Goal: Task Accomplishment & Management: Use online tool/utility

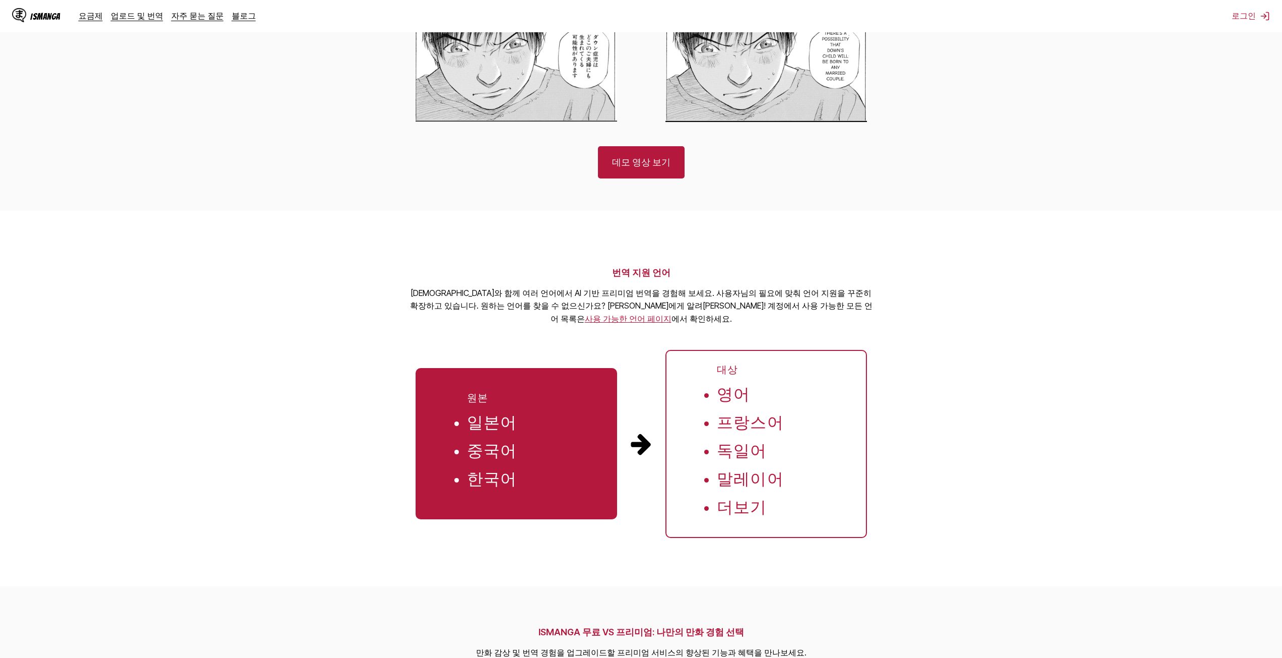
scroll to position [806, 0]
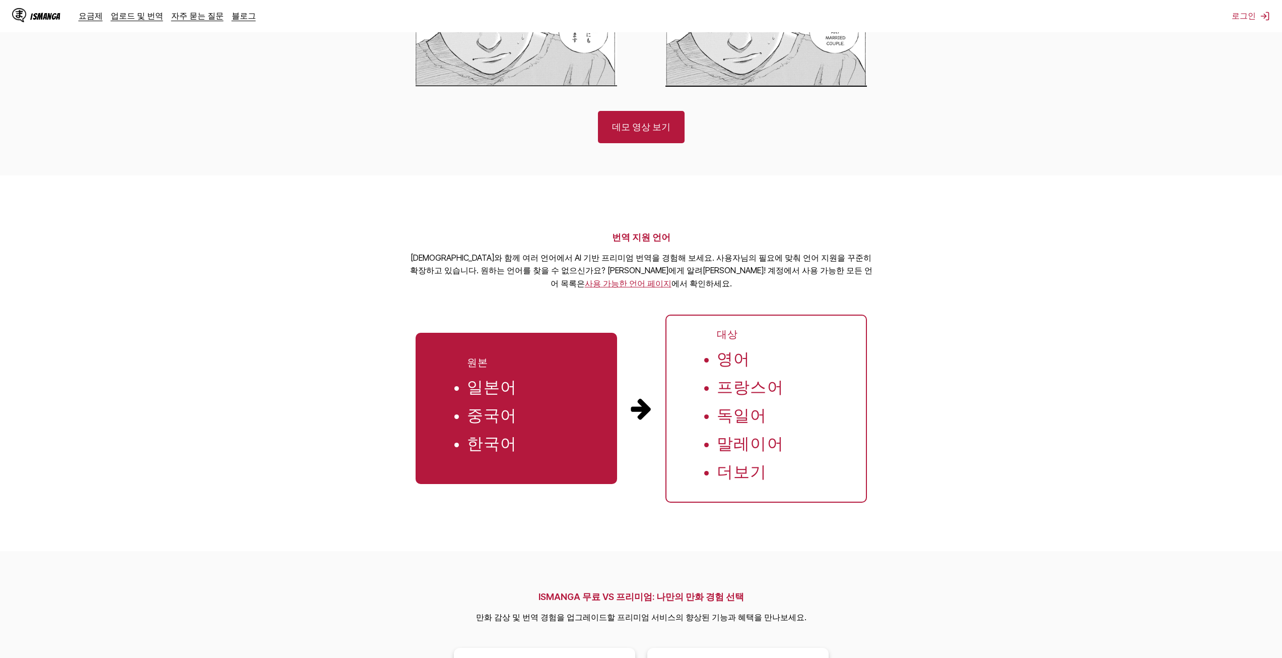
click at [733, 482] on li "더보기" at bounding box center [742, 472] width 50 height 22
click at [672, 281] on link "사용 가능한 언어 페이지" at bounding box center [628, 283] width 87 height 10
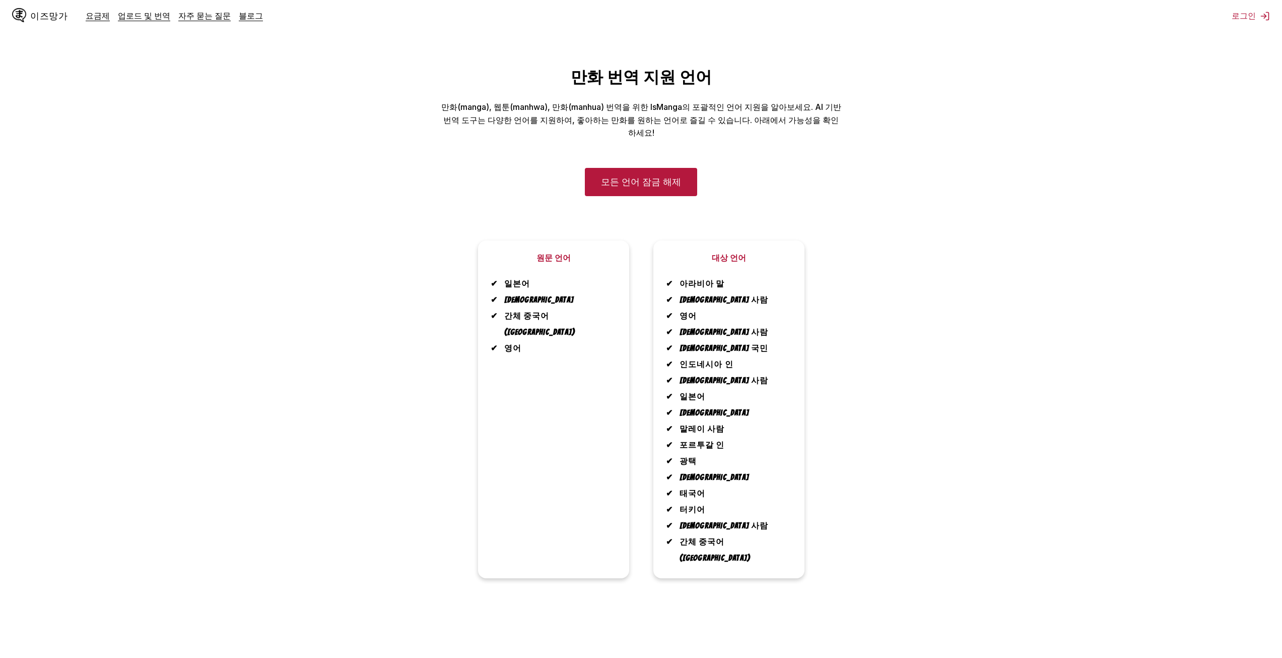
click at [1081, 8] on div "이즈망가 요금제 업로드 및 번역 자주 묻는 질문 블로그 로그인 요금제 업로드 및 번역 자주 묻는 질문 블로그" at bounding box center [641, 16] width 1282 height 32
click at [1256, 20] on button "로그인" at bounding box center [1251, 16] width 38 height 11
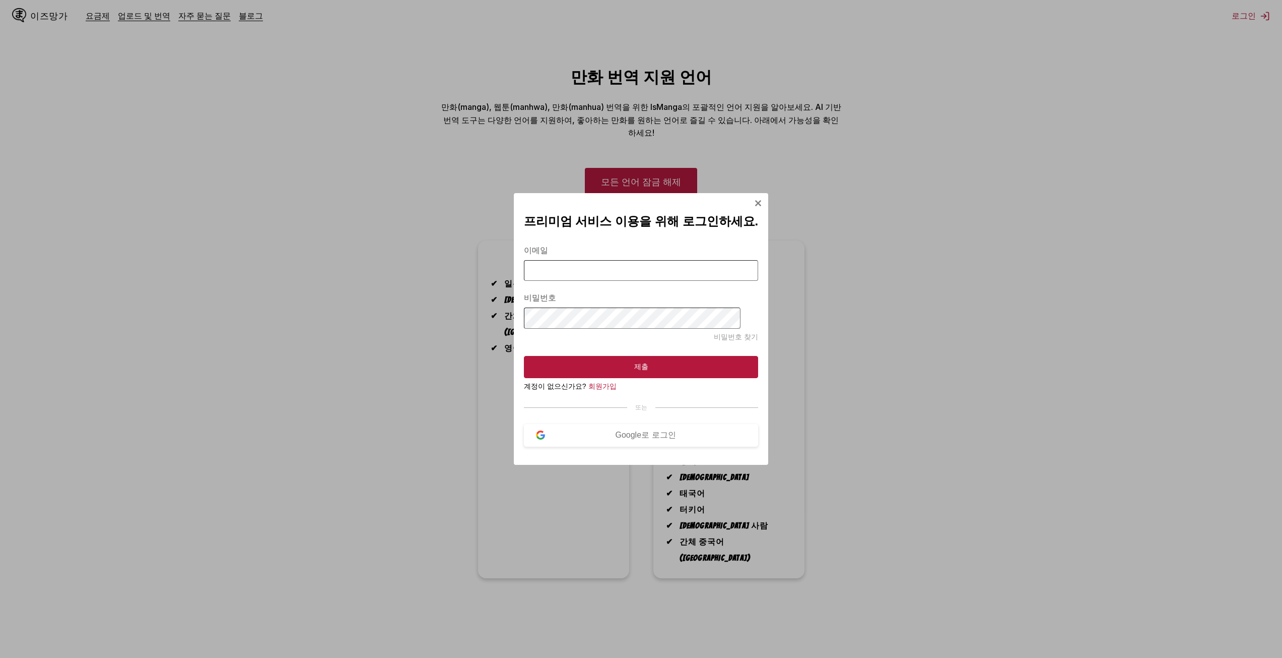
click at [754, 200] on img "모달에 로그인" at bounding box center [758, 203] width 8 height 8
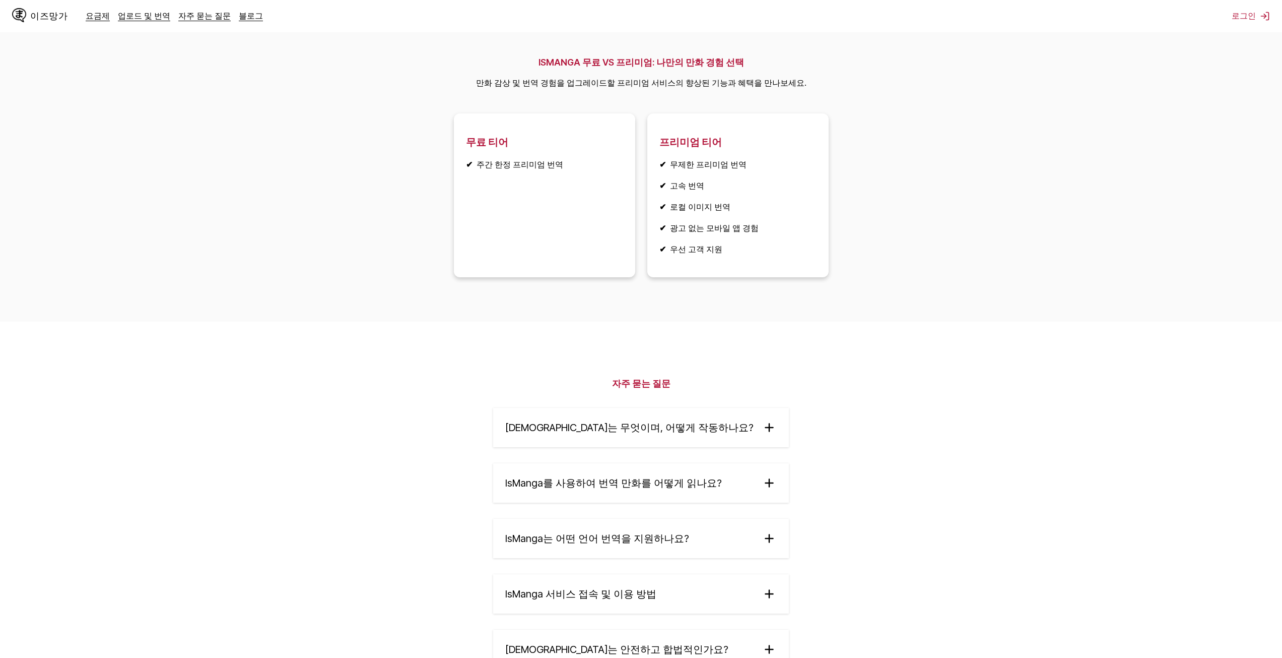
scroll to position [1331, 0]
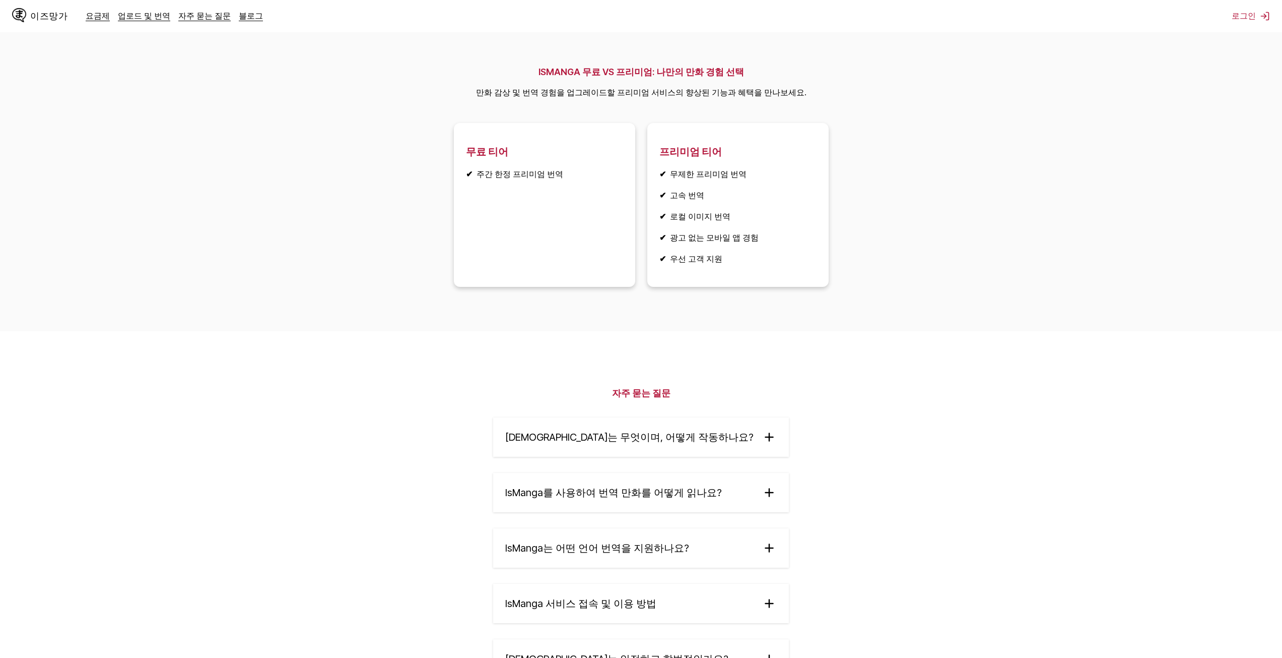
click at [698, 222] on li "✔ 로컬 이미지 번역" at bounding box center [738, 216] width 157 height 11
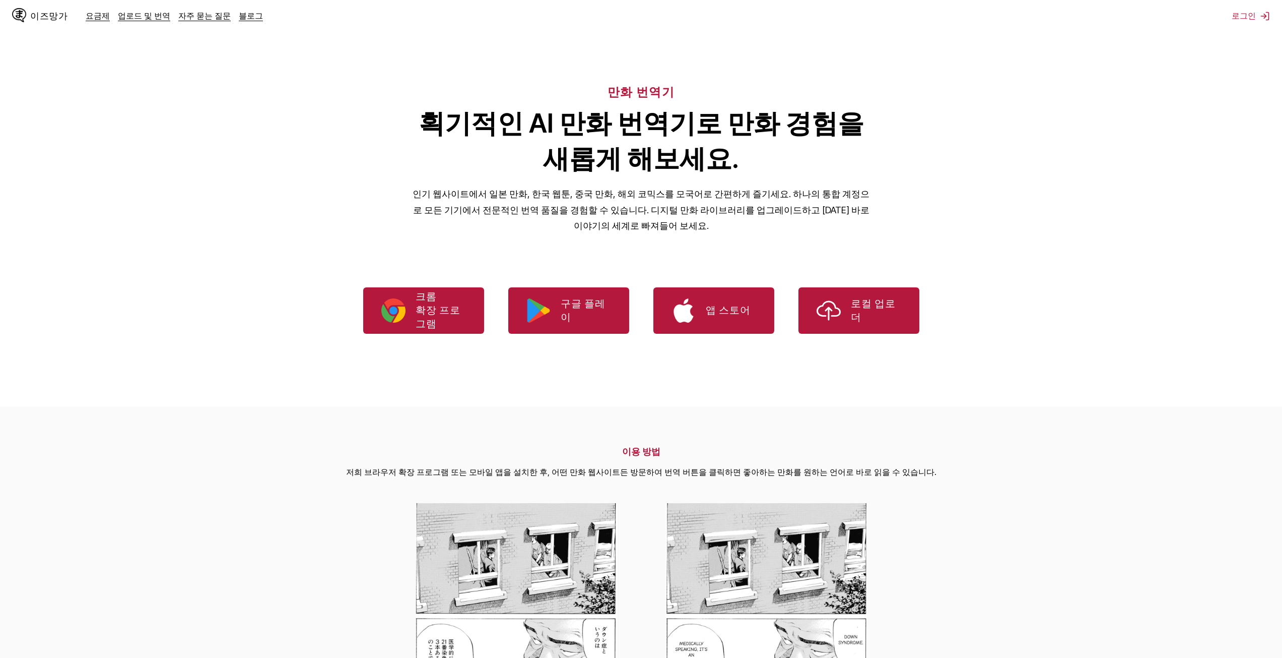
scroll to position [0, 0]
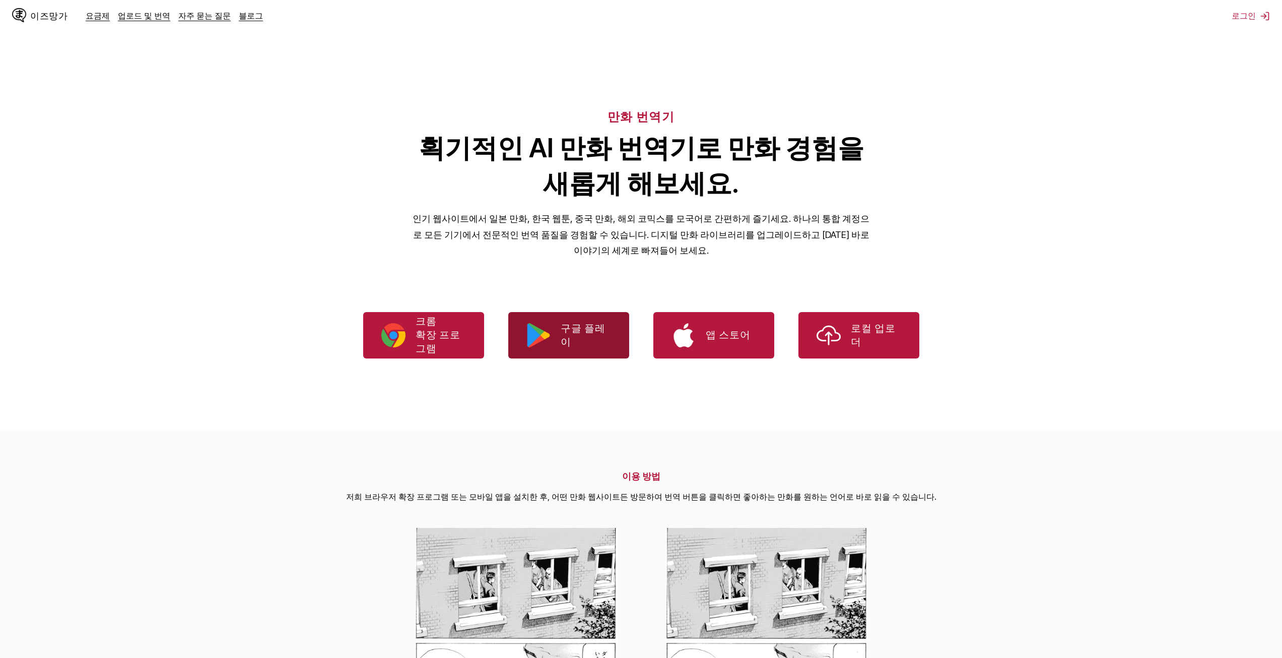
click at [549, 343] on img "Google Play에서 IsManga를 다운로드하세요" at bounding box center [539, 335] width 24 height 24
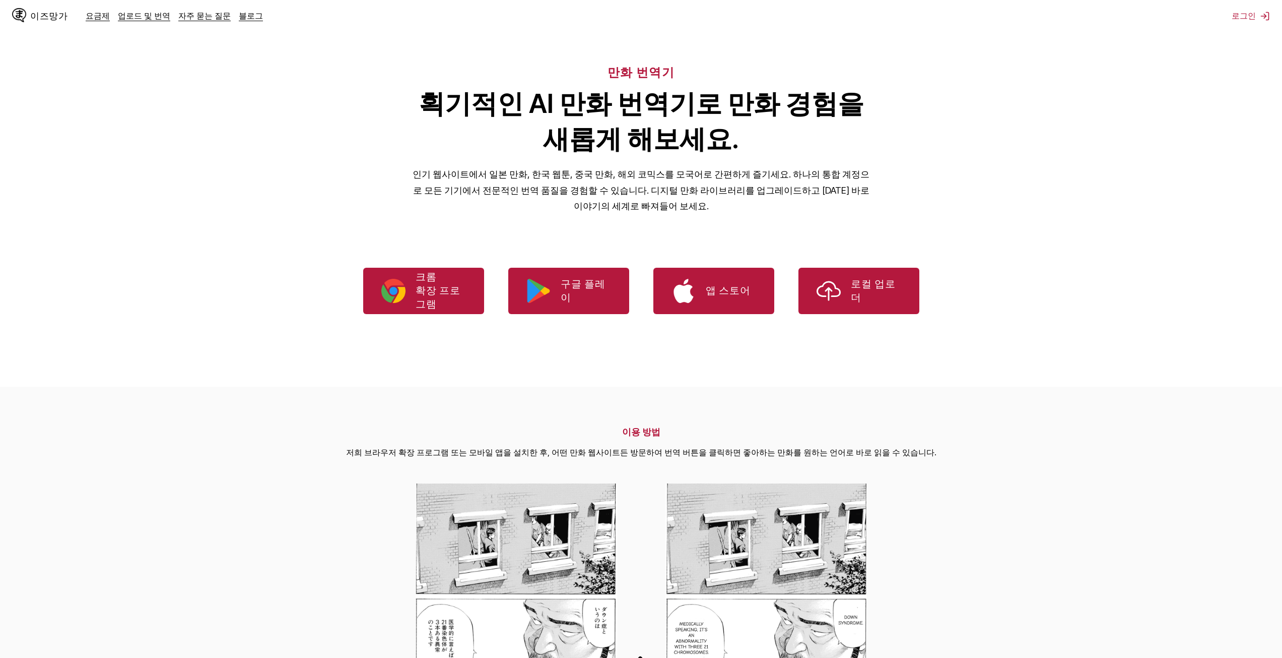
scroll to position [24, 0]
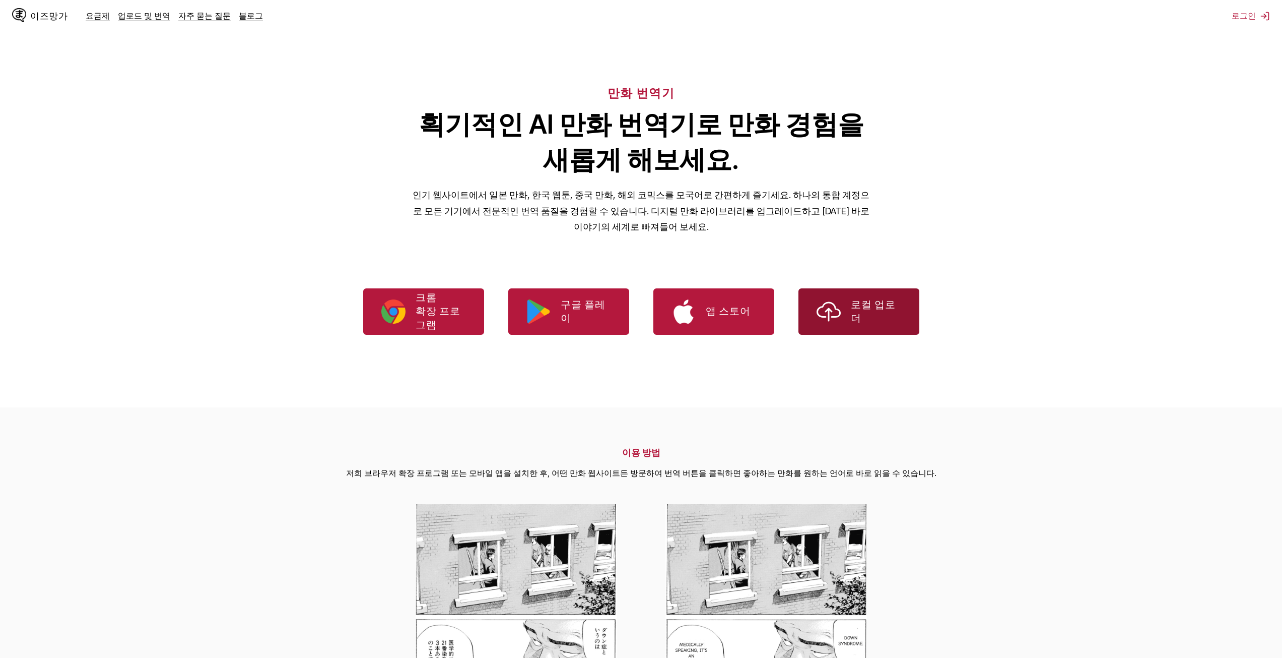
click at [867, 321] on p "로컬 업로더" at bounding box center [876, 311] width 50 height 27
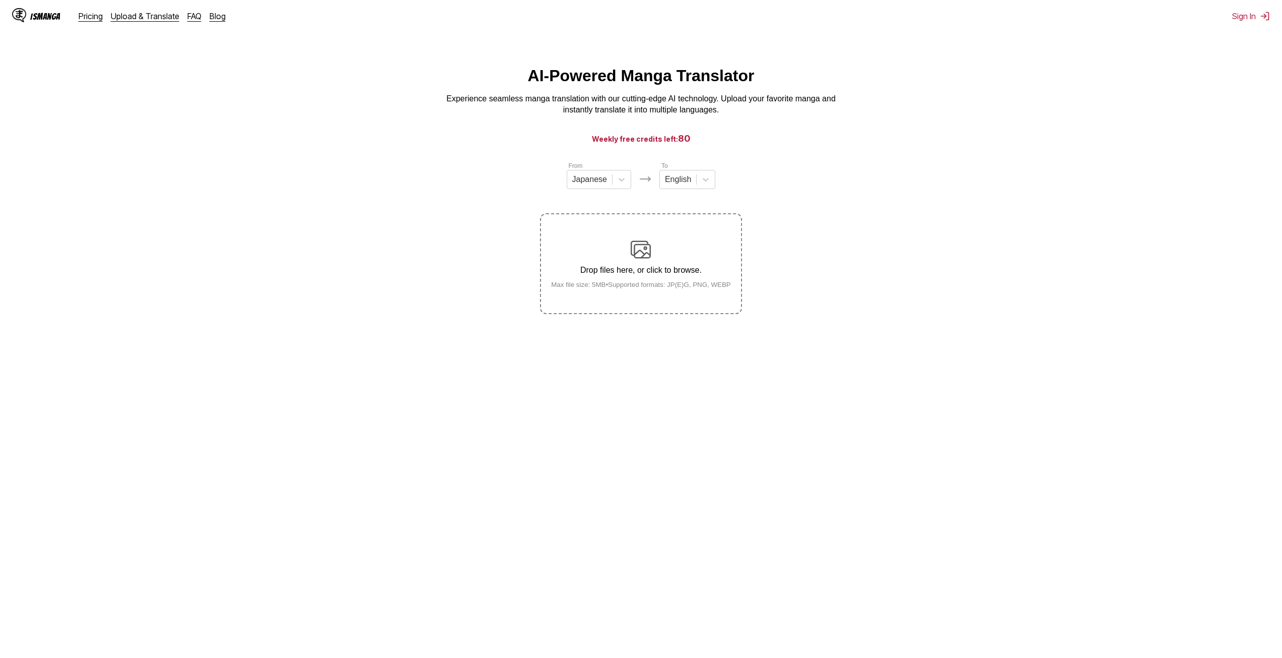
click at [988, 87] on div "AI-Powered Manga Translator Experience seamless manga translation with our cutt…" at bounding box center [641, 91] width 1266 height 49
click at [154, 18] on link "Upload & Translate" at bounding box center [145, 16] width 69 height 10
click at [707, 183] on icon at bounding box center [706, 179] width 10 height 10
click at [681, 248] on div "[DEMOGRAPHIC_DATA]" at bounding box center [688, 239] width 56 height 17
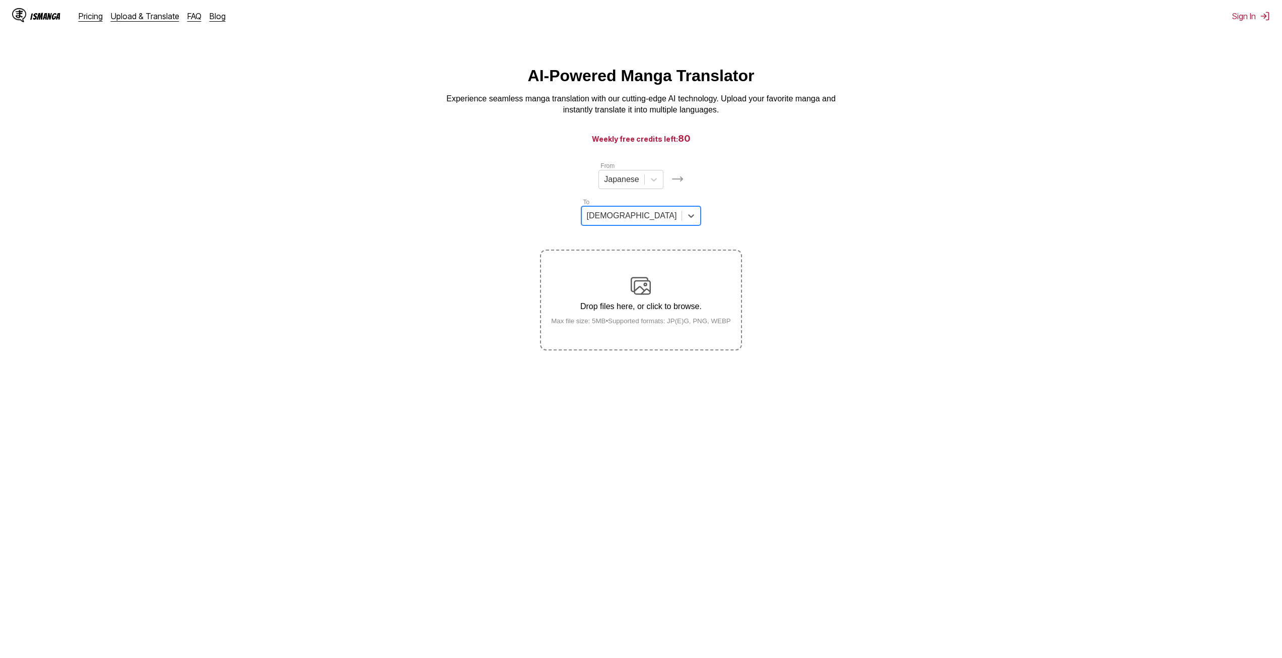
click at [887, 187] on section "From Japanese To option Korean, selected. Korean Drop files here, or click to b…" at bounding box center [641, 255] width 1266 height 189
click at [703, 250] on label "Drop files here, or click to browse. Max file size: 5MB • Supported formats: JP…" at bounding box center [641, 299] width 200 height 99
click at [0, 0] on input "Drop files here, or click to browse. Max file size: 5MB • Supported formats: JP…" at bounding box center [0, 0] width 0 height 0
